Goal: Information Seeking & Learning: Learn about a topic

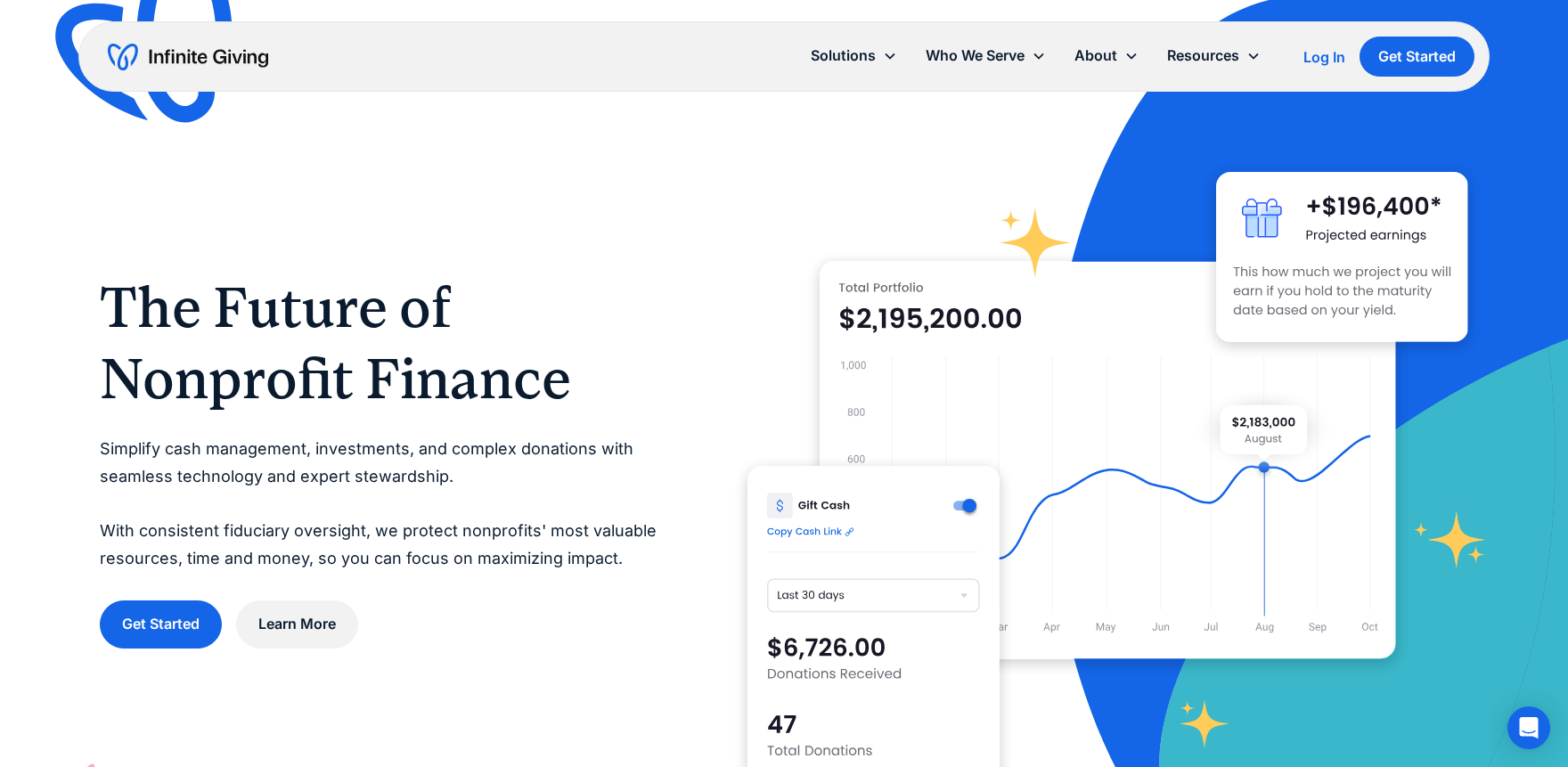
click at [937, 174] on div at bounding box center [1109, 460] width 721 height 721
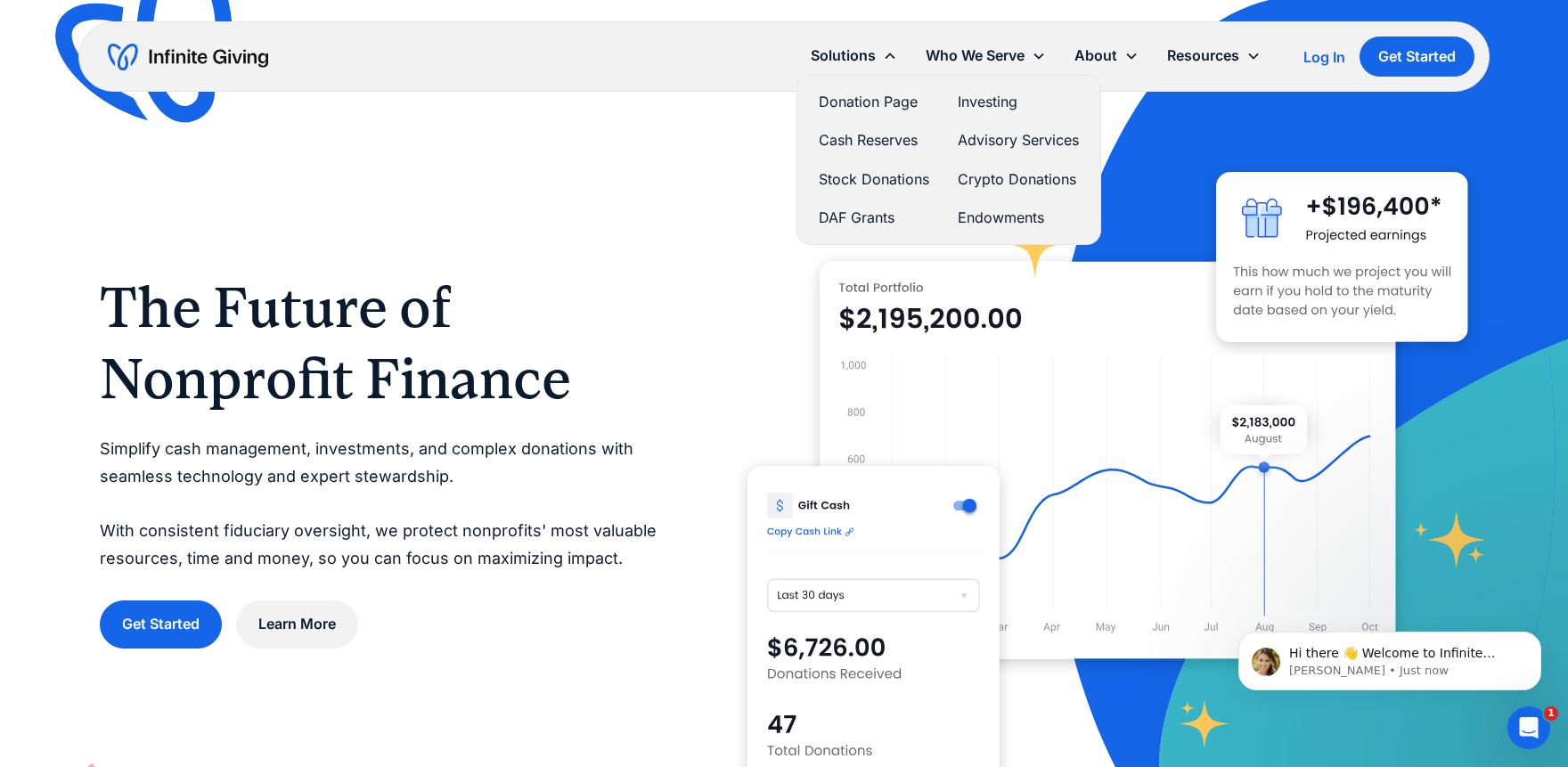
click at [860, 100] on link "Donation Page" at bounding box center [874, 102] width 111 height 24
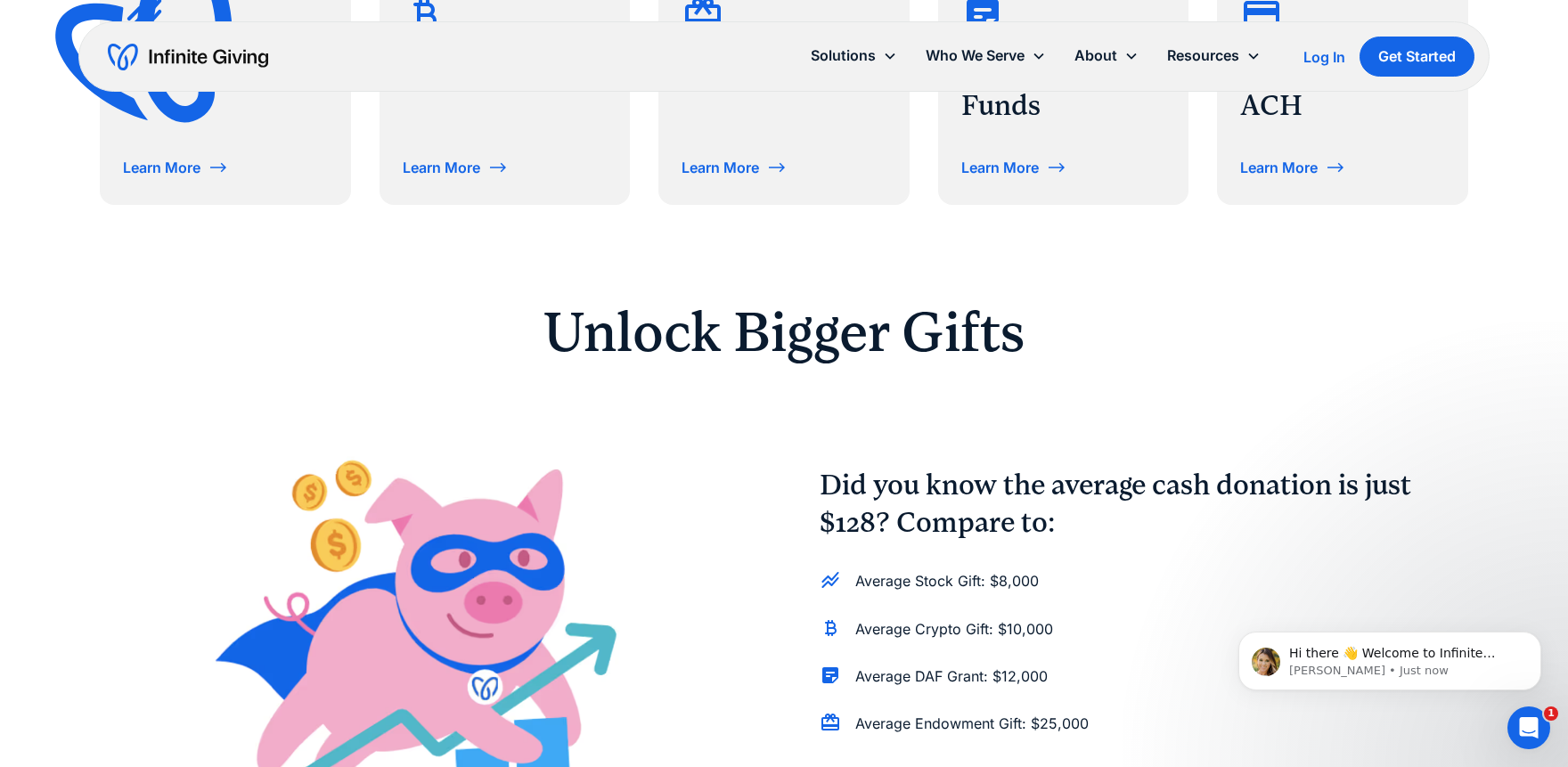
scroll to position [490, 0]
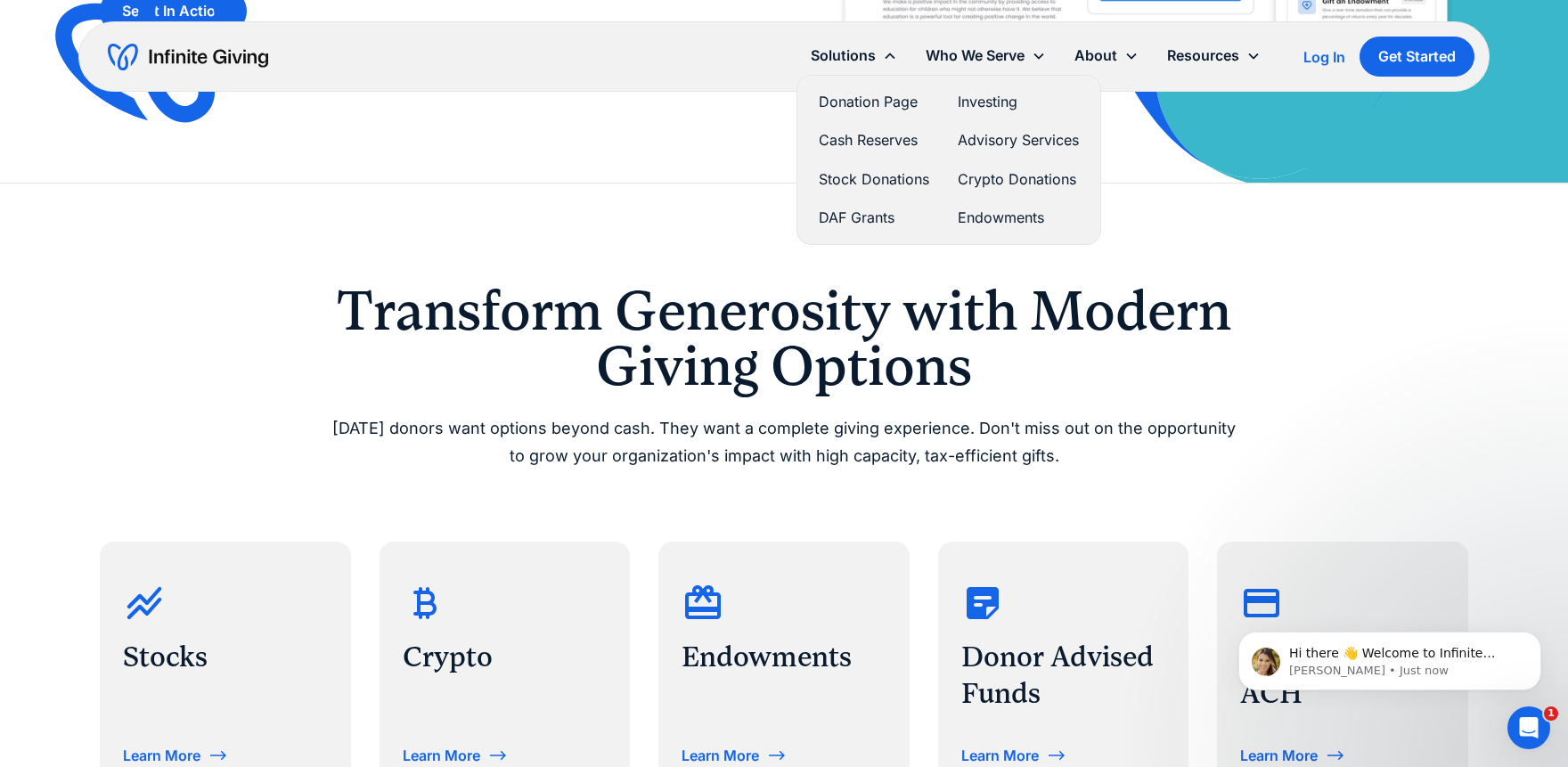
click at [855, 175] on link "Stock Donations" at bounding box center [874, 180] width 111 height 24
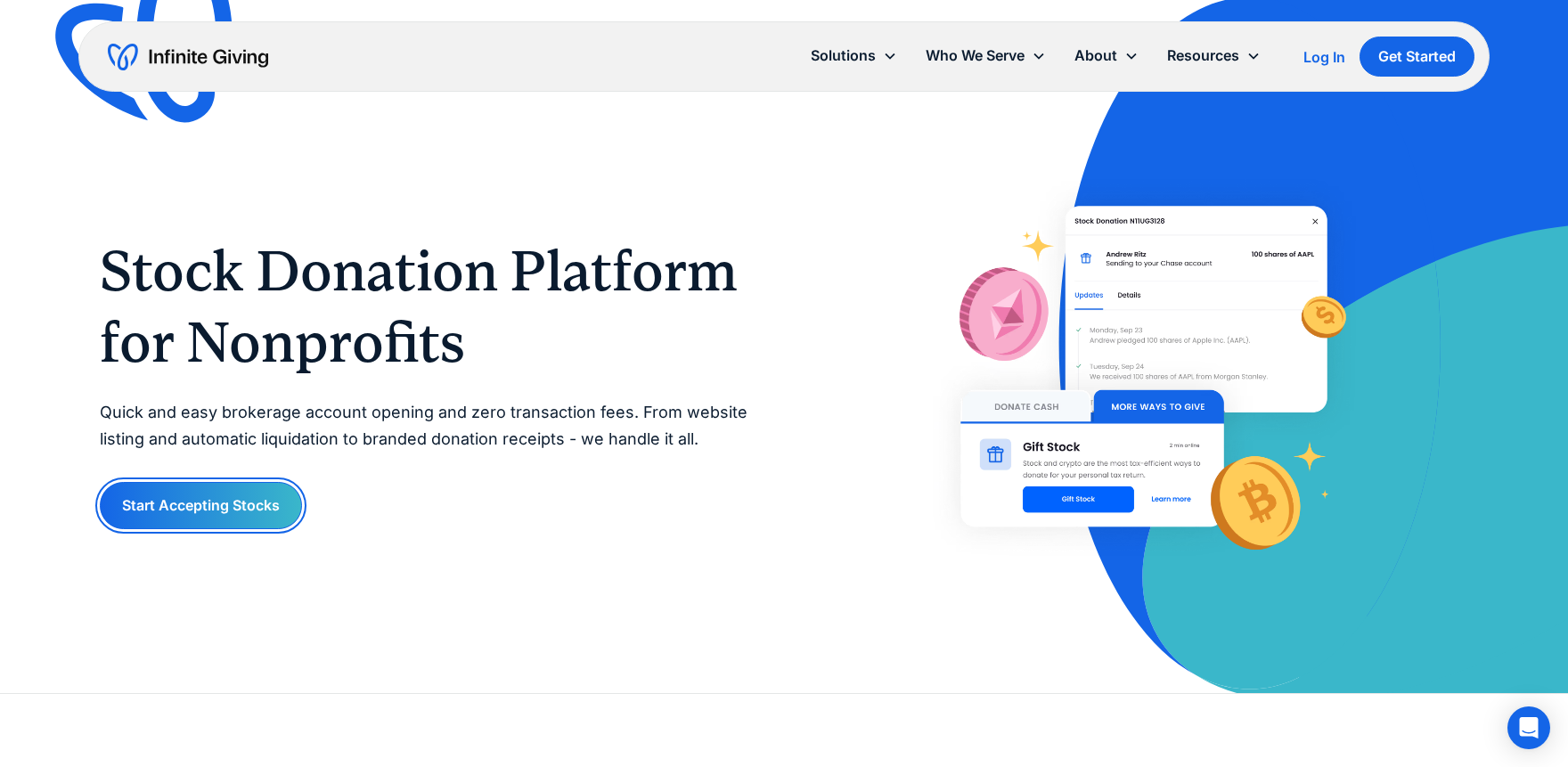
click at [203, 501] on link "Start Accepting Stocks" at bounding box center [201, 505] width 203 height 47
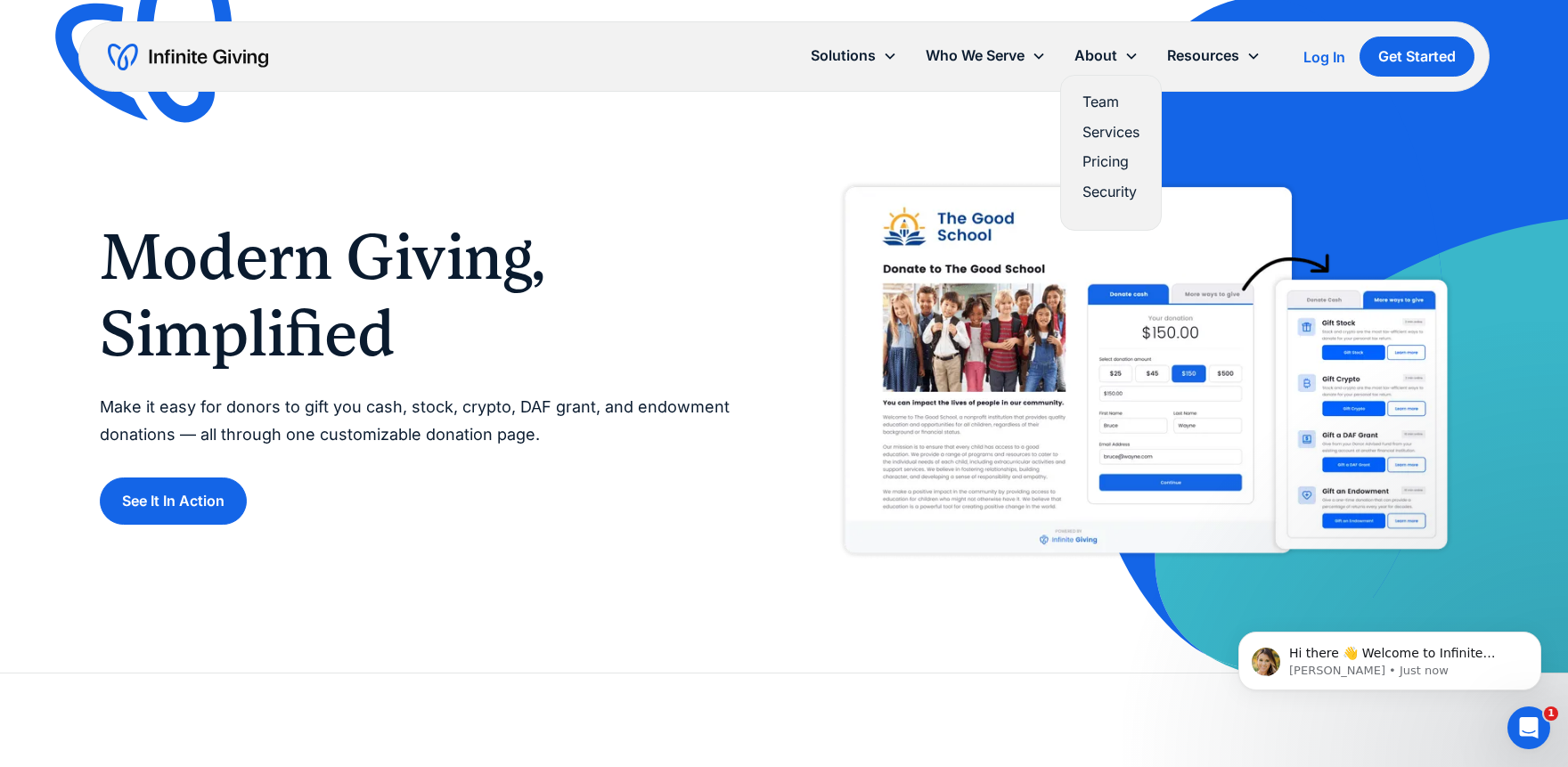
click at [1098, 159] on link "Pricing" at bounding box center [1111, 162] width 57 height 24
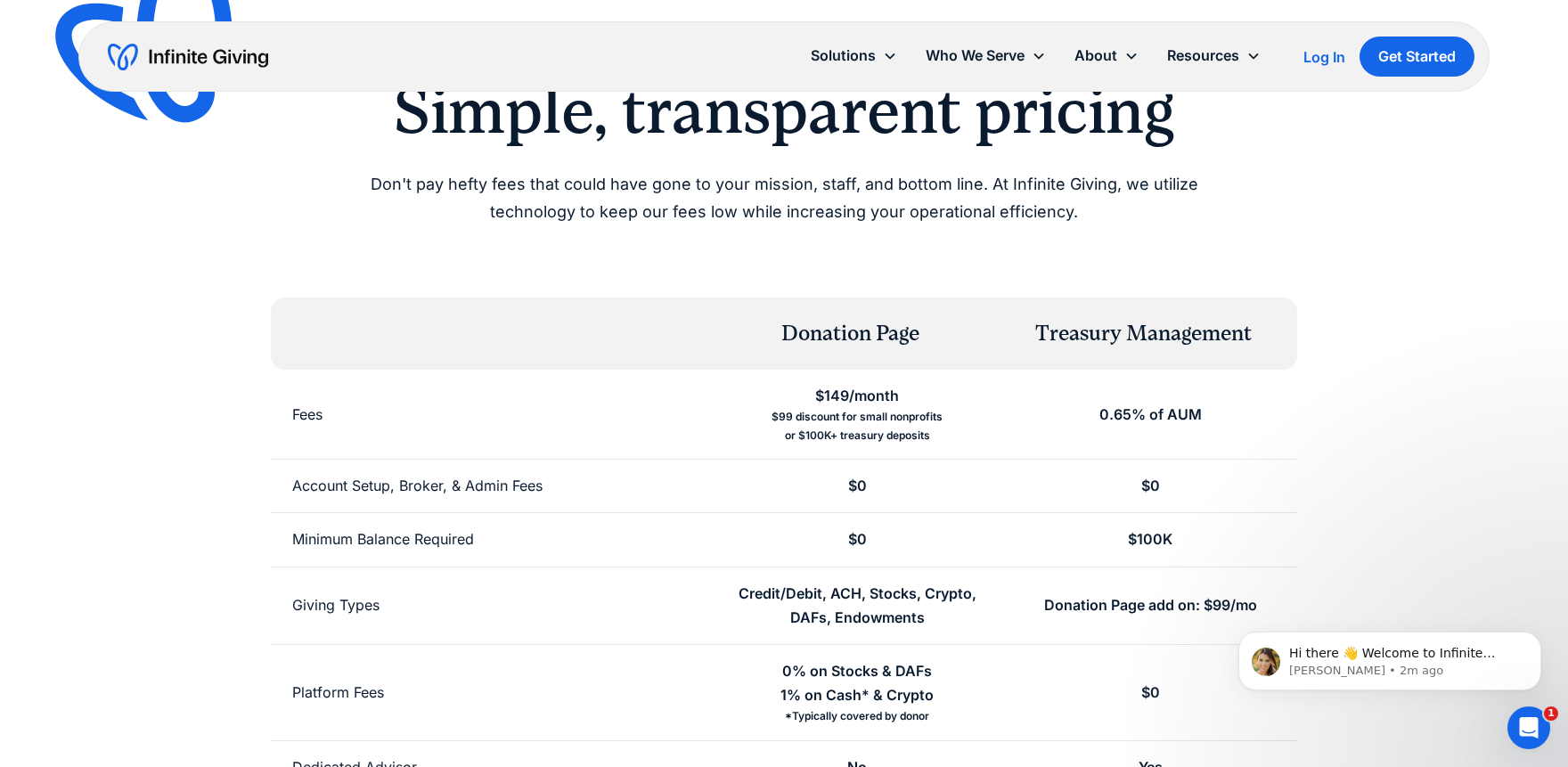
scroll to position [196, 0]
